Goal: Book appointment/travel/reservation

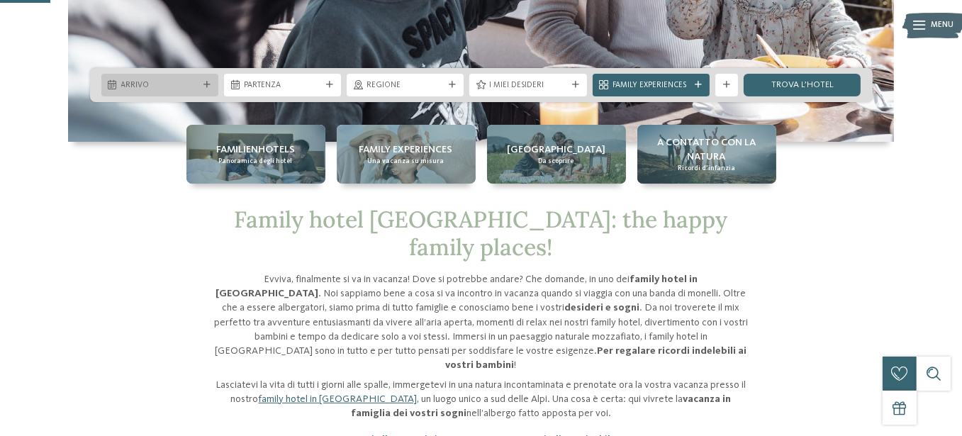
click at [211, 82] on icon at bounding box center [206, 85] width 7 height 7
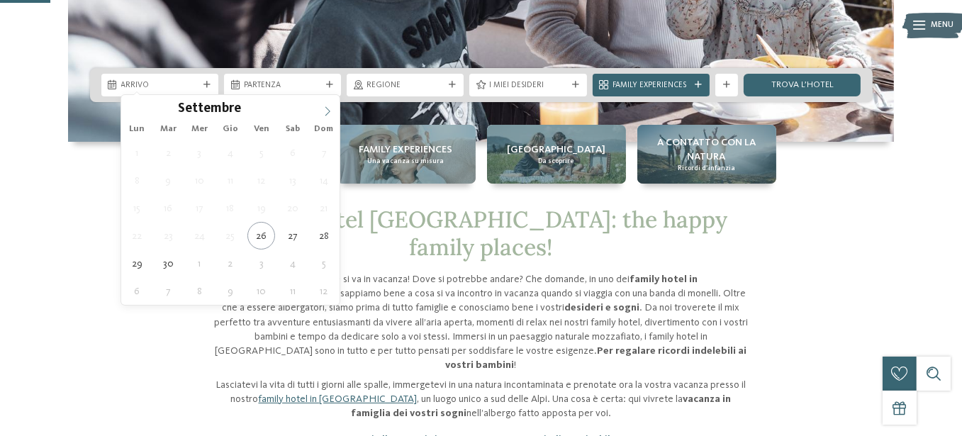
click at [331, 105] on span at bounding box center [327, 107] width 24 height 24
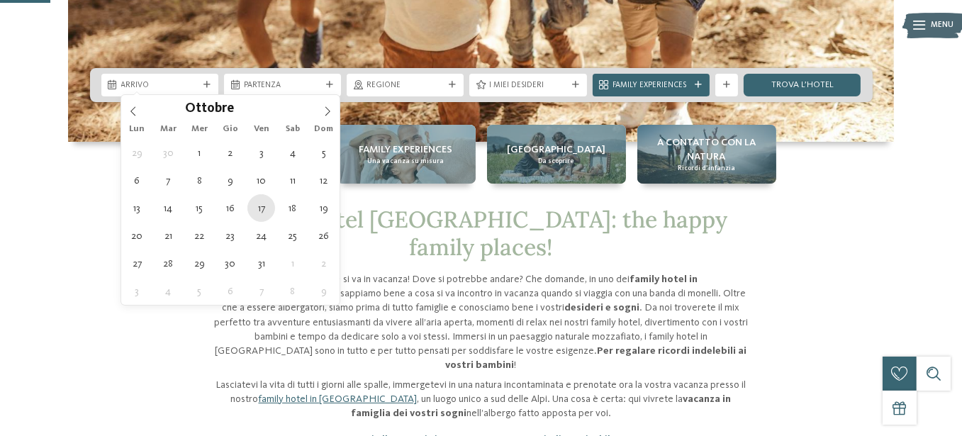
type div "[DATE]"
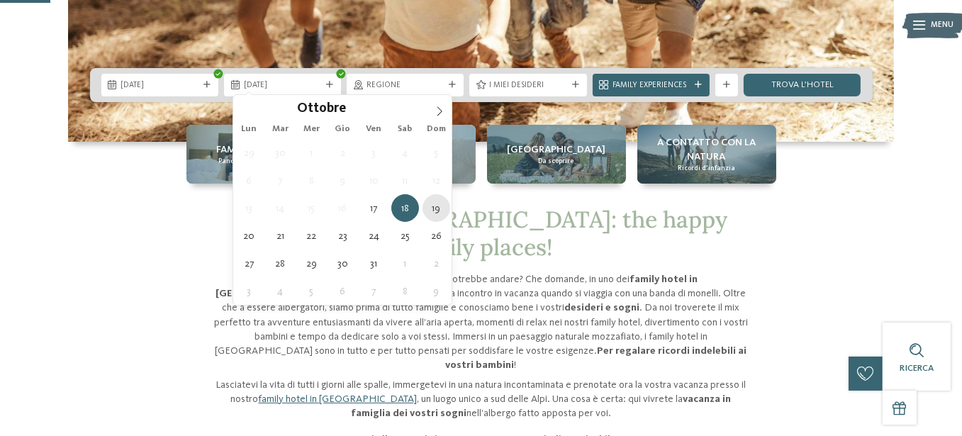
type div "[DATE]"
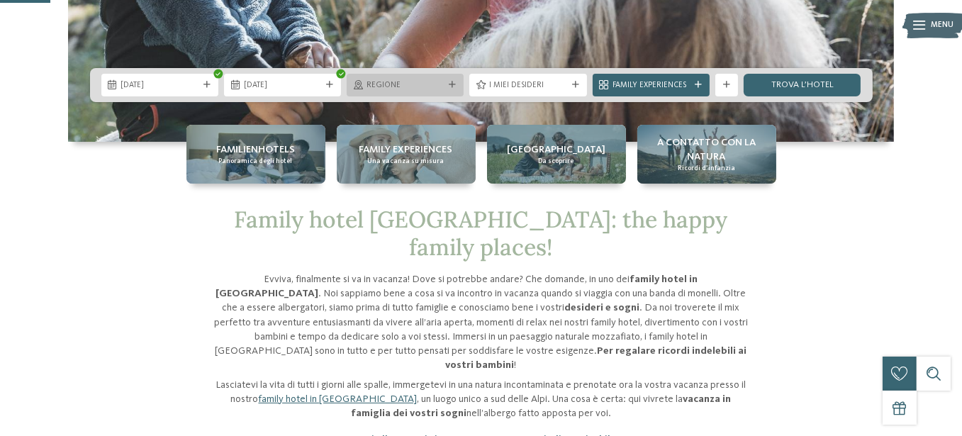
click at [426, 89] on div "Regione" at bounding box center [405, 85] width 117 height 23
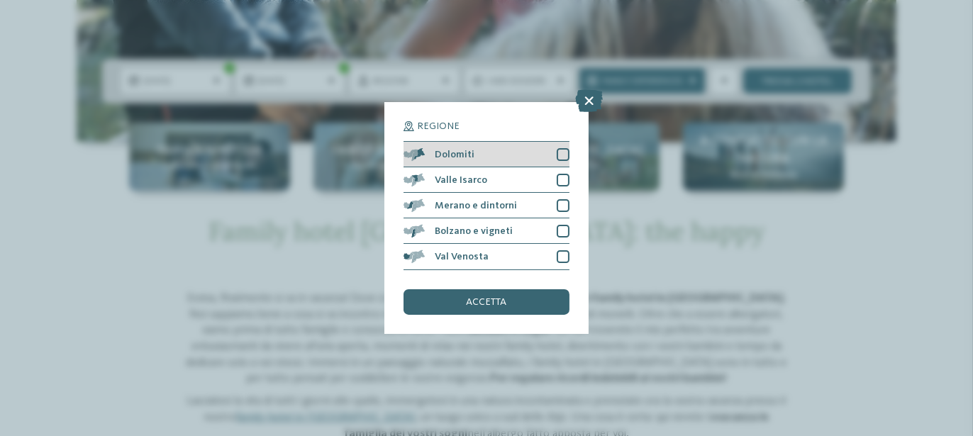
click at [480, 155] on div "Dolomiti" at bounding box center [486, 155] width 166 height 26
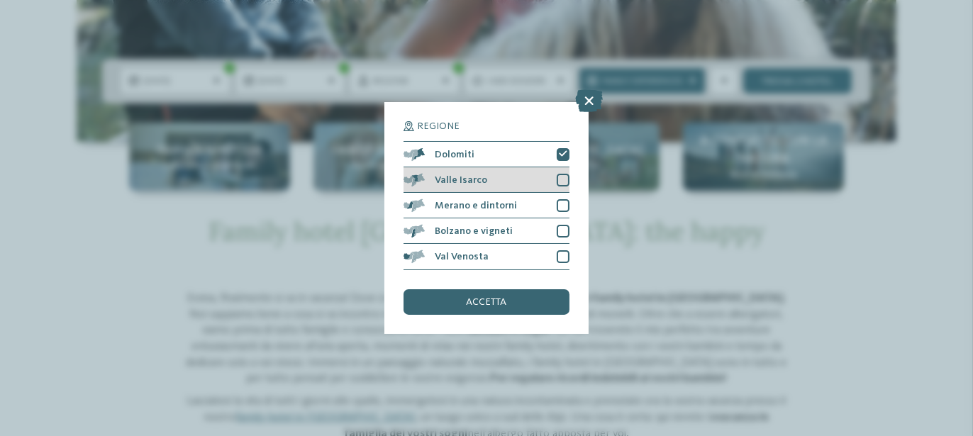
click at [480, 175] on span "Valle Isarco" at bounding box center [461, 180] width 52 height 10
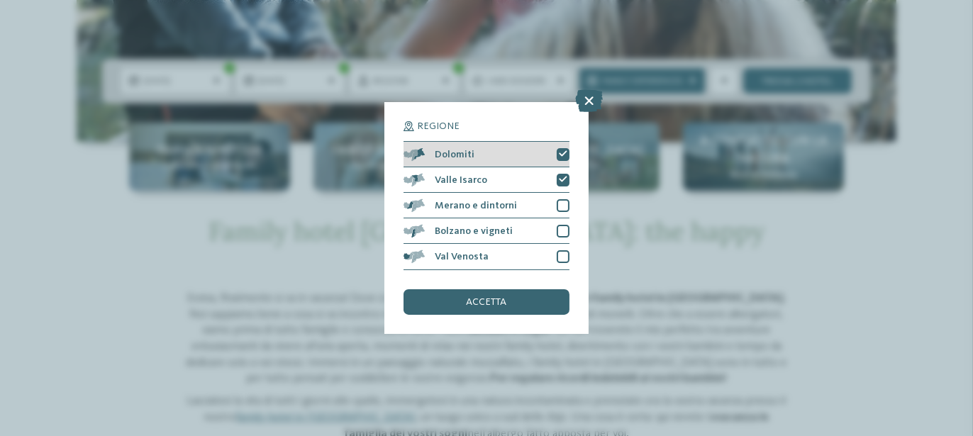
click at [469, 157] on span "Dolomiti" at bounding box center [455, 155] width 40 height 10
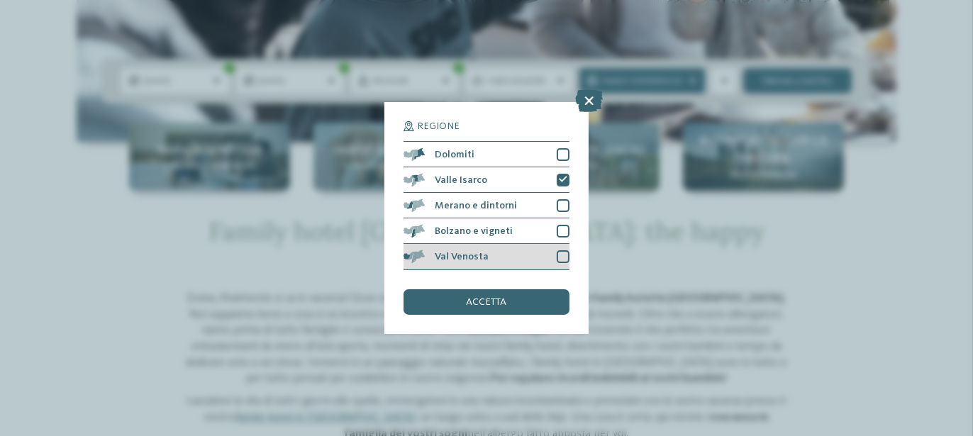
click at [466, 257] on span "Val Venosta" at bounding box center [462, 257] width 54 height 10
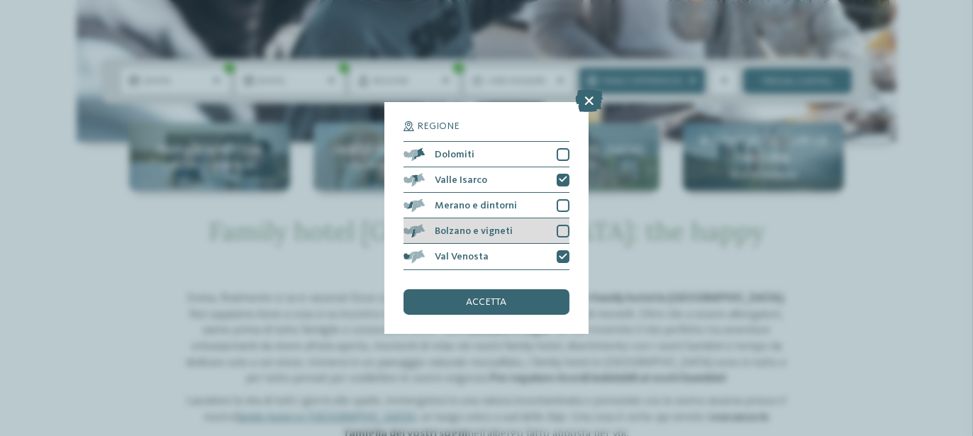
click at [464, 234] on span "Bolzano e vigneti" at bounding box center [474, 231] width 78 height 10
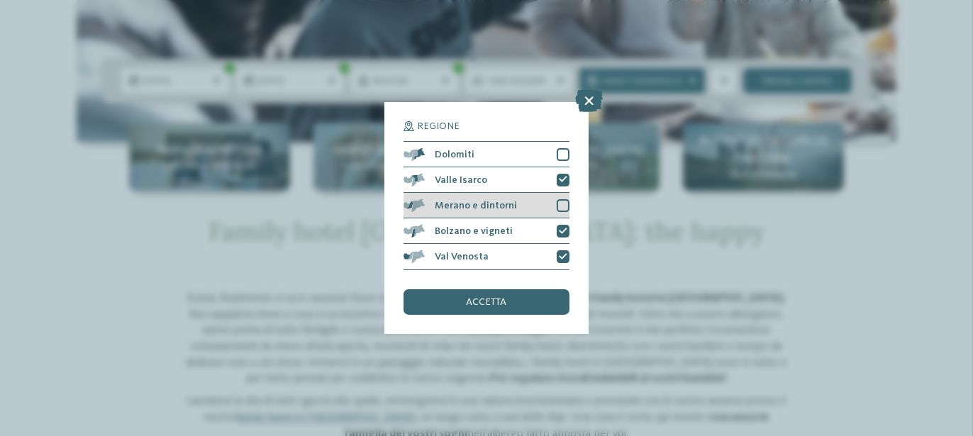
click at [459, 212] on div "Merano e dintorni" at bounding box center [486, 206] width 166 height 26
click at [442, 302] on div "accetta" at bounding box center [486, 302] width 166 height 26
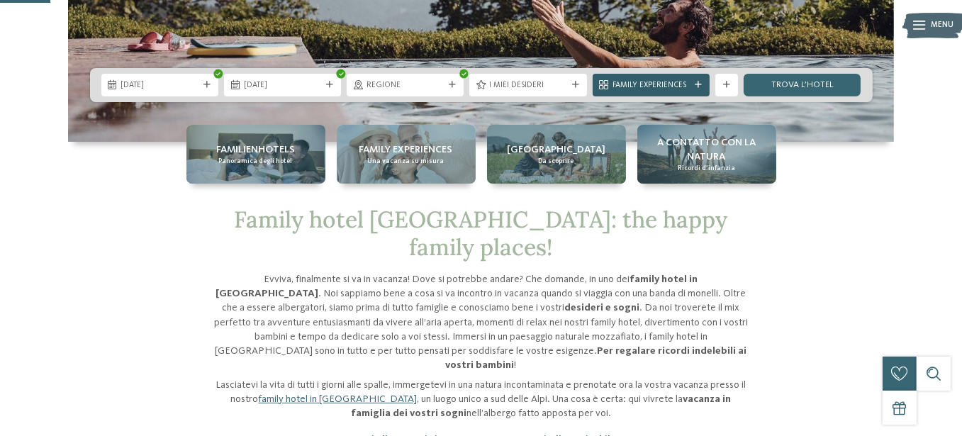
click at [695, 82] on icon at bounding box center [698, 85] width 7 height 7
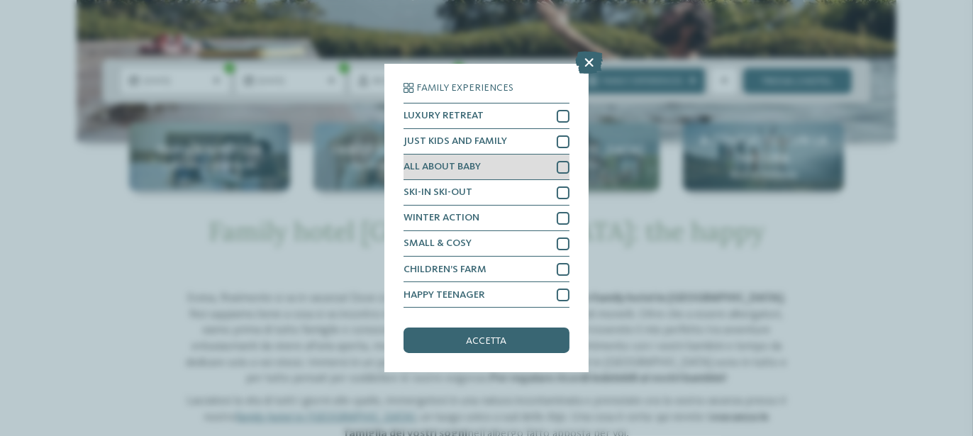
click at [472, 159] on div "ALL ABOUT BABY" at bounding box center [486, 168] width 166 height 26
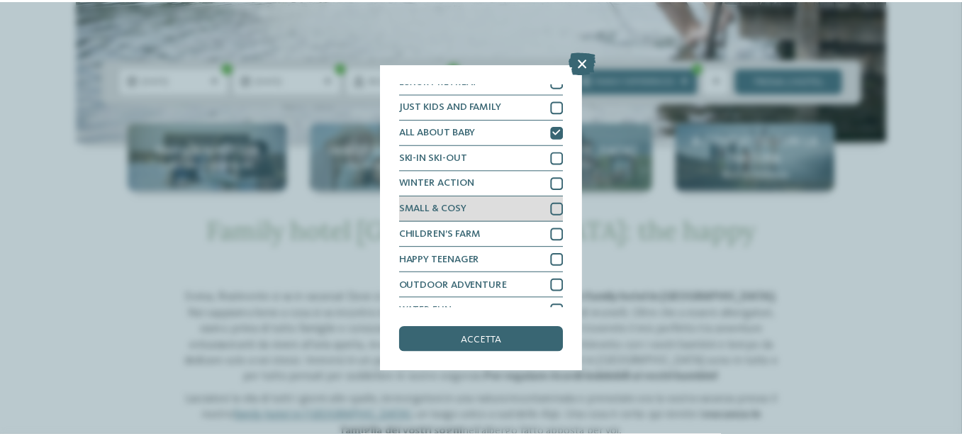
scroll to position [50, 0]
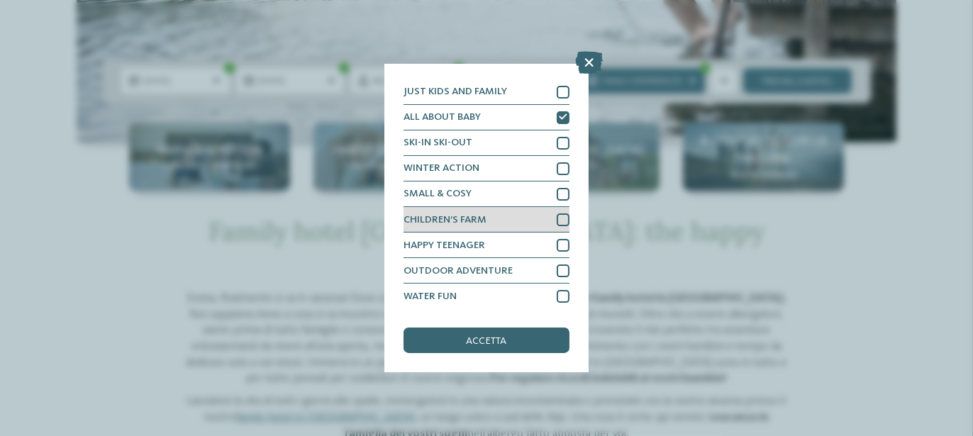
click at [494, 208] on div "CHILDREN’S FARM" at bounding box center [486, 220] width 166 height 26
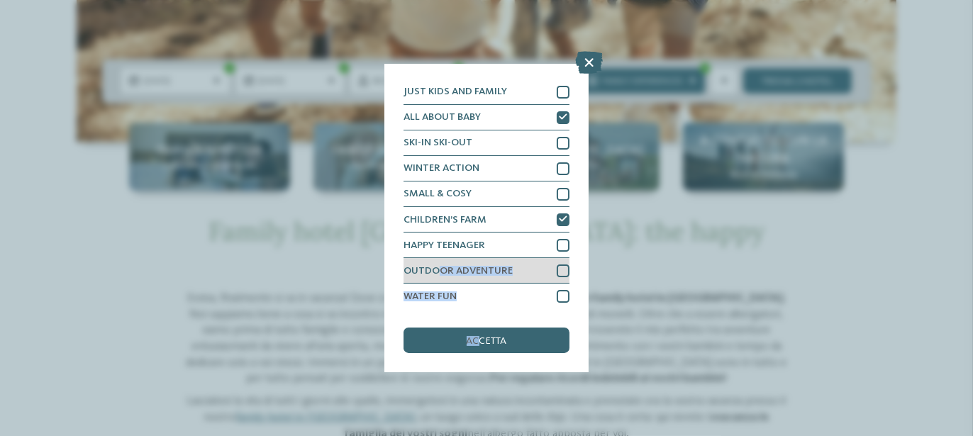
drag, startPoint x: 479, startPoint y: 343, endPoint x: 434, endPoint y: 281, distance: 76.7
click at [434, 281] on div "Family Experiences LUXURY RETREAT JUST KIDS AND FAMILY ALL ABOUT BABY" at bounding box center [486, 218] width 166 height 270
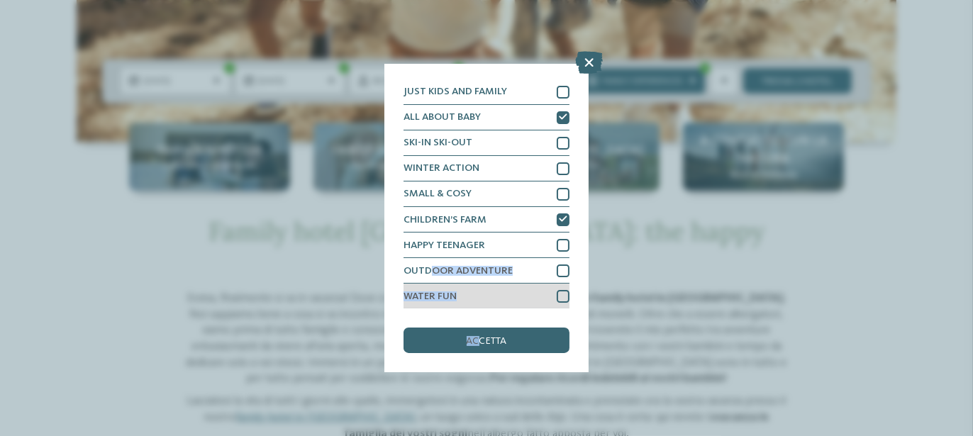
click at [449, 296] on span "WATER FUN" at bounding box center [429, 296] width 53 height 10
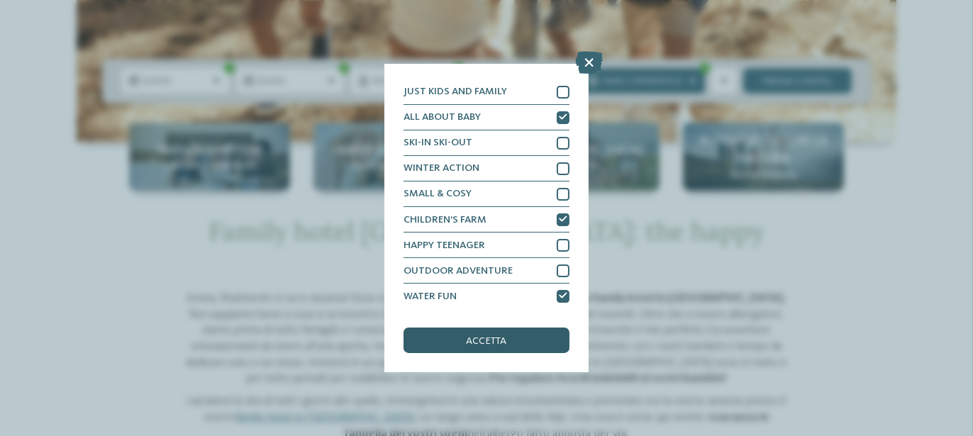
click at [512, 334] on div "accetta" at bounding box center [486, 341] width 166 height 26
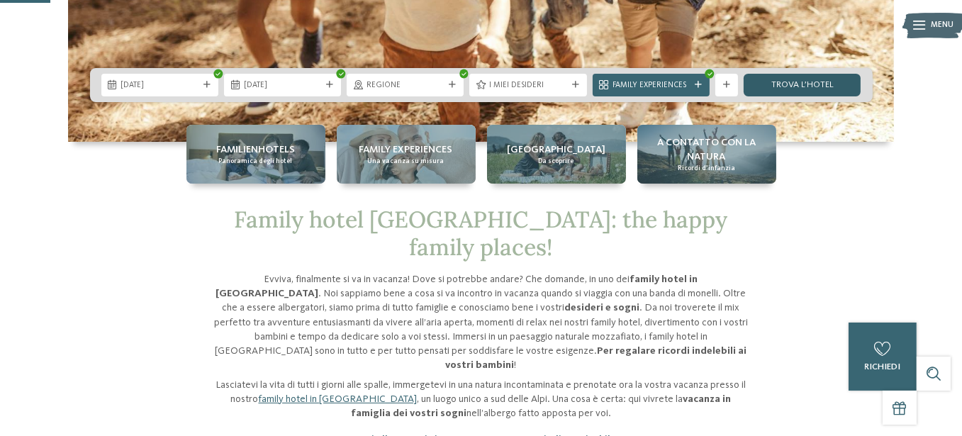
click at [752, 90] on link "trova l’hotel" at bounding box center [802, 85] width 117 height 23
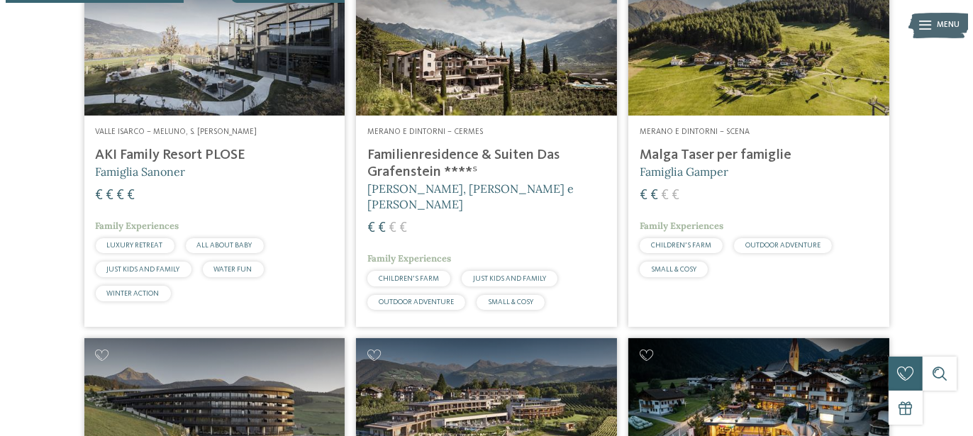
scroll to position [442, 0]
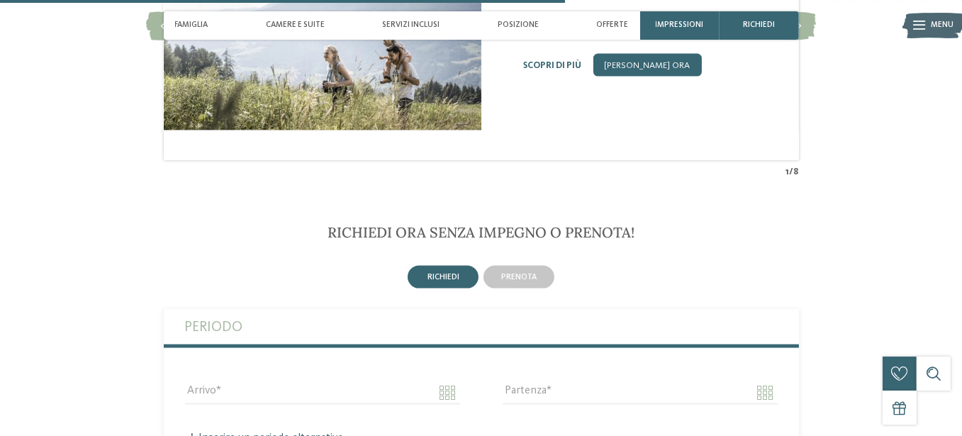
scroll to position [2623, 0]
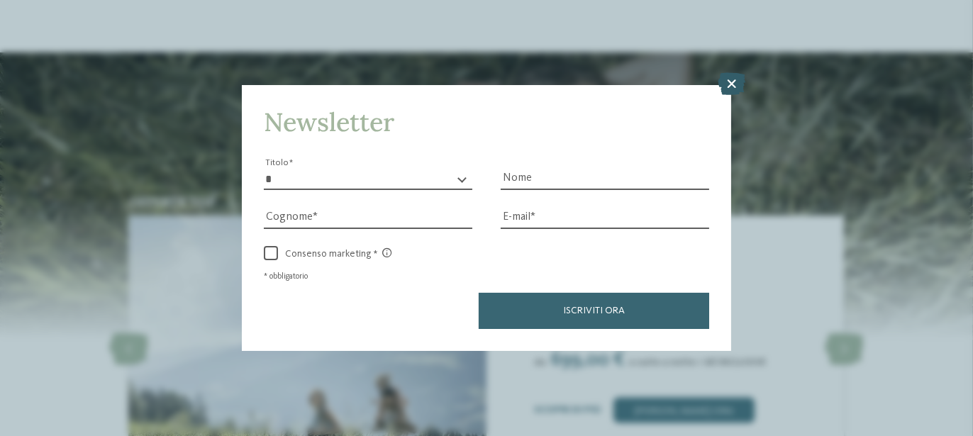
click at [733, 84] on icon at bounding box center [731, 83] width 28 height 23
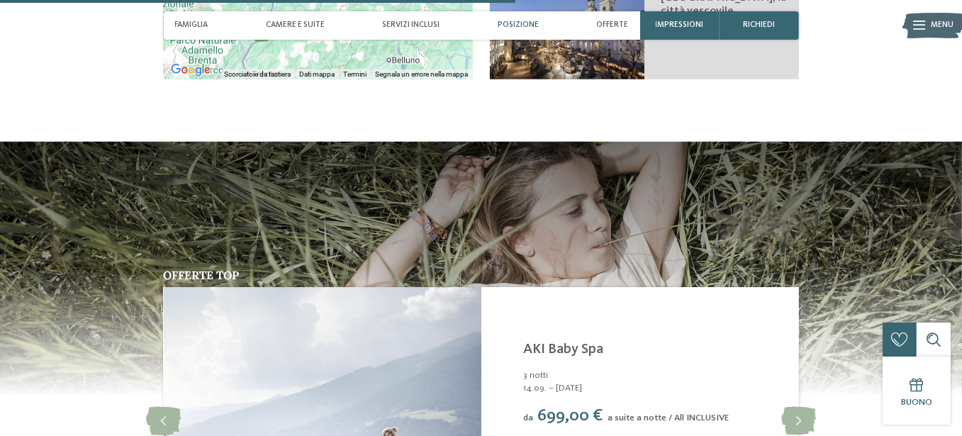
scroll to position [2056, 0]
